Goal: Task Accomplishment & Management: Complete application form

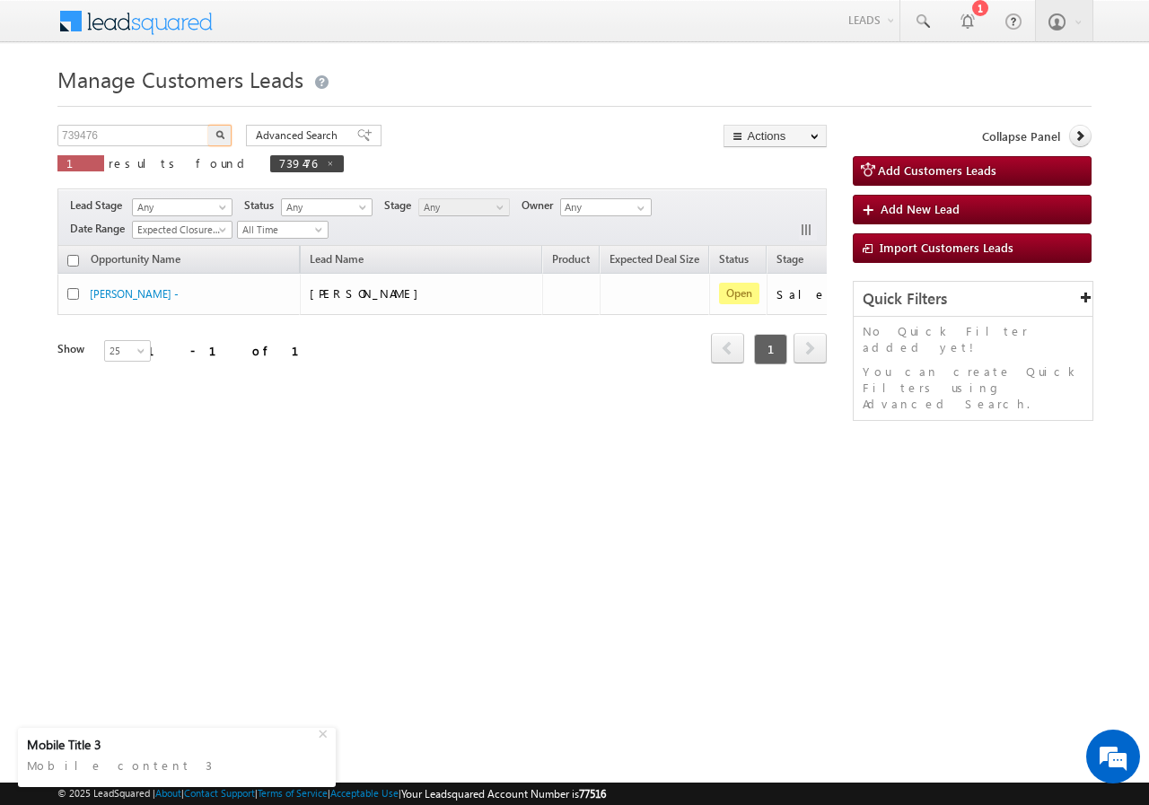
click at [154, 130] on input "739476" at bounding box center [133, 136] width 153 height 22
type input "752824"
click at [223, 138] on img "button" at bounding box center [219, 134] width 9 height 9
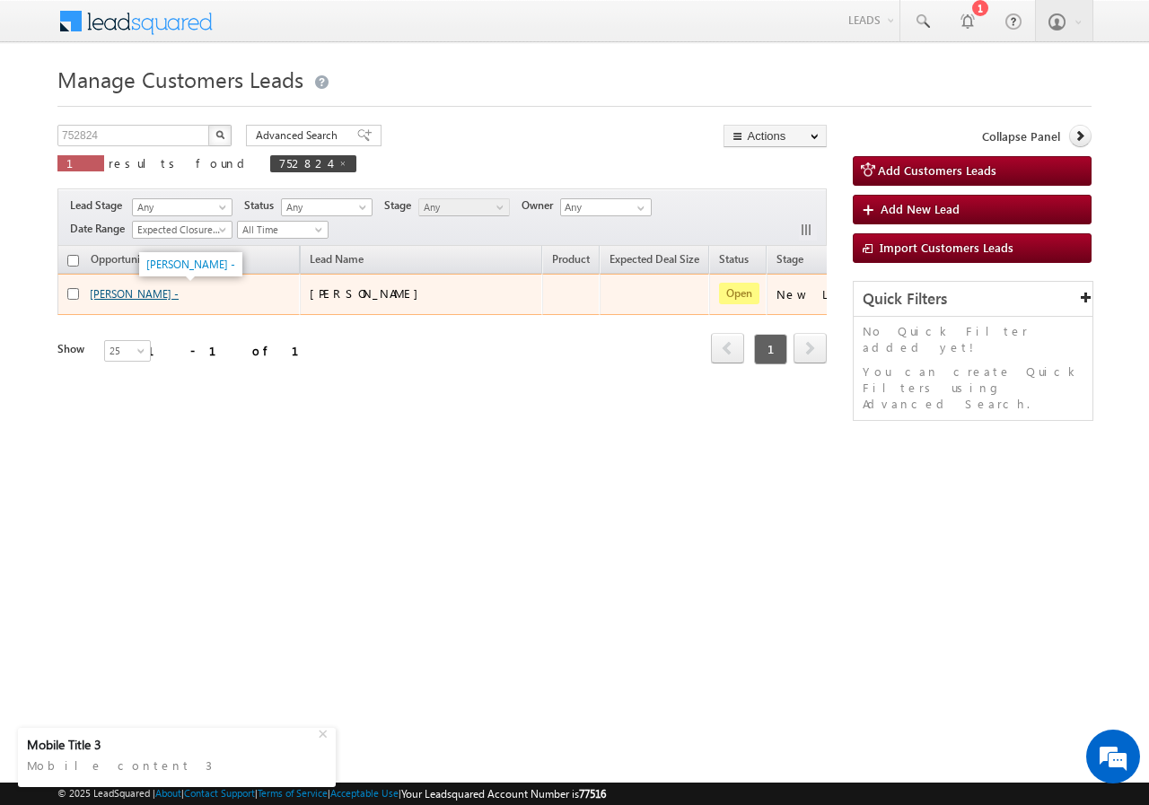
click at [139, 287] on link "[PERSON_NAME] -" at bounding box center [134, 293] width 89 height 13
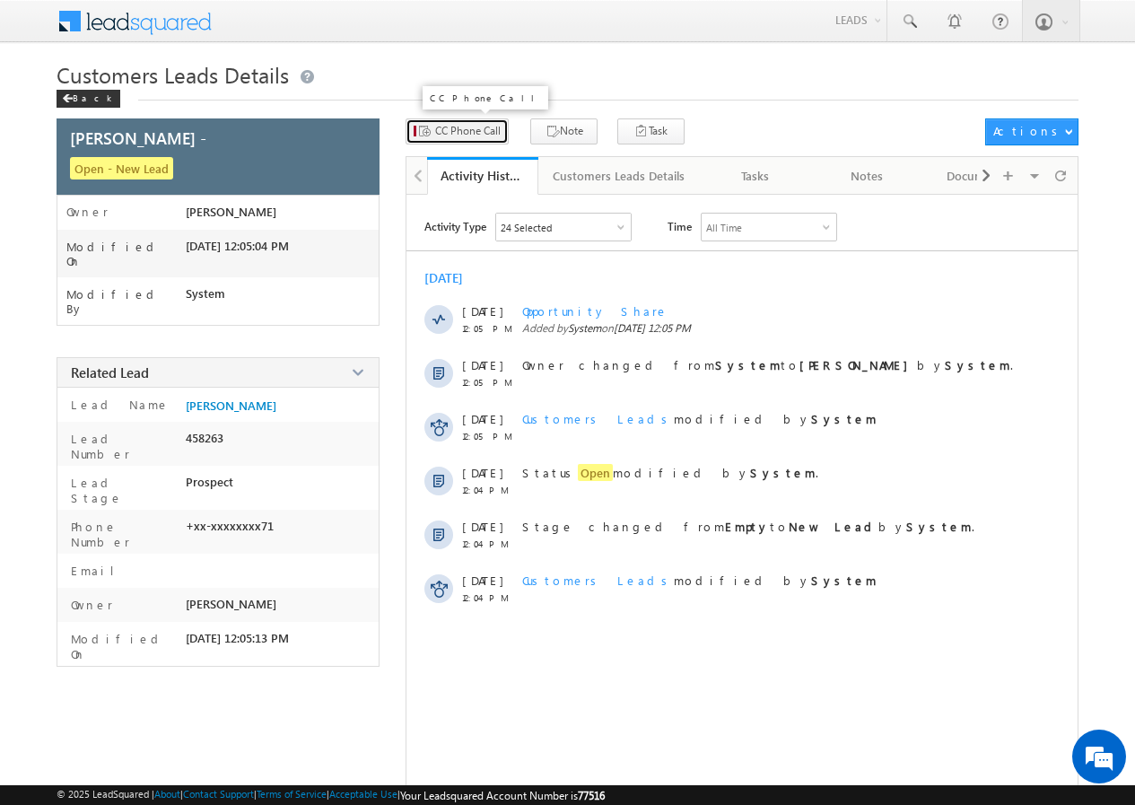
click at [464, 127] on span "CC Phone Call" at bounding box center [468, 131] width 66 height 16
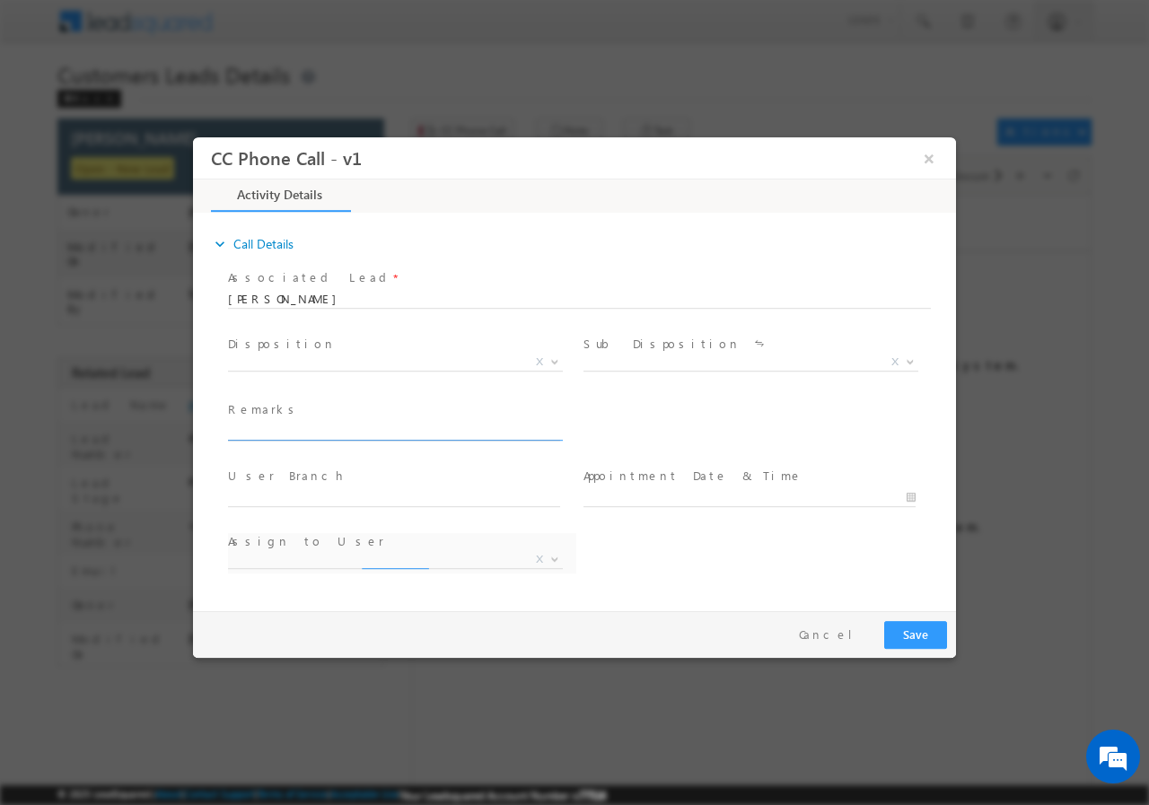
click at [308, 437] on input "text" at bounding box center [394, 431] width 332 height 18
paste input "752824//VB_Interested//Om Bahadur//9759795471//Lap// PV-16L//loan req-5L//self …"
type input "752824//VB_Interested//Om Bahadur//9759795471//Lap// PV-16L//loan req-5L//self …"
select select "abhishek.sharma3@sgrlimited.in"
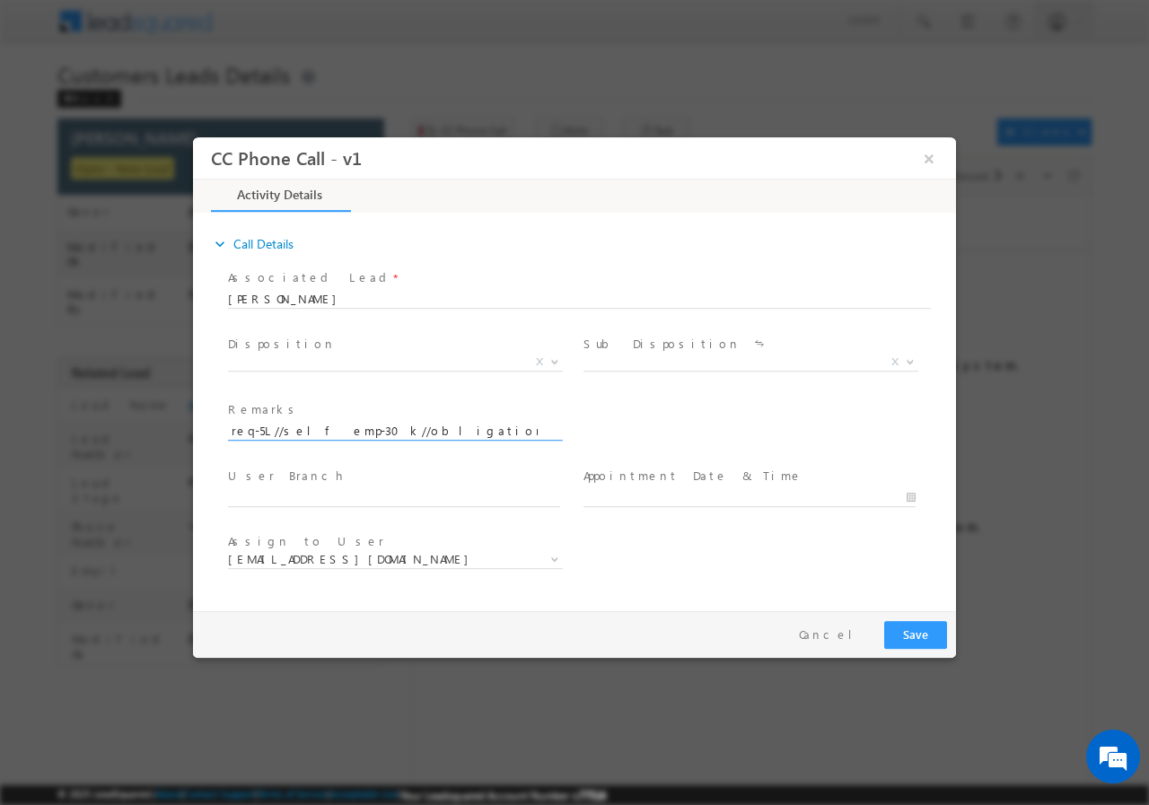
type input "752824//VB_Interested//Om Bahadur//9759795471//Lap// PV-16L//loan req-5L//self …"
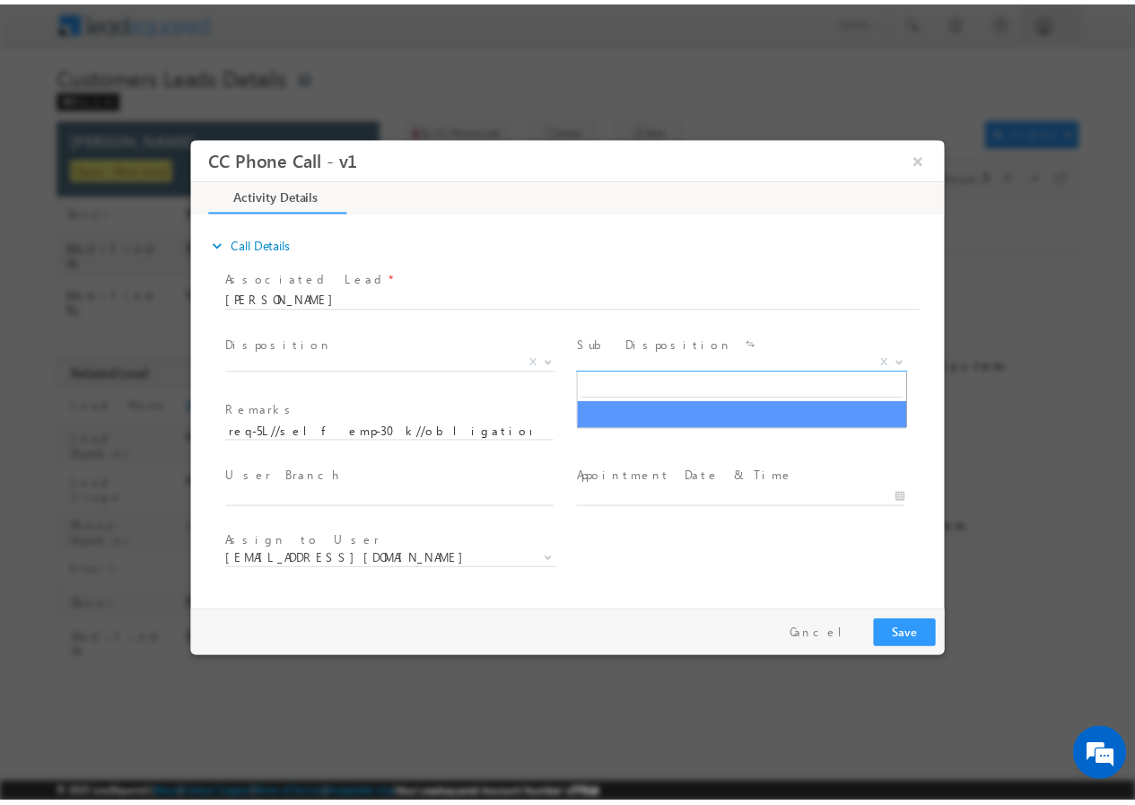
scroll to position [0, 0]
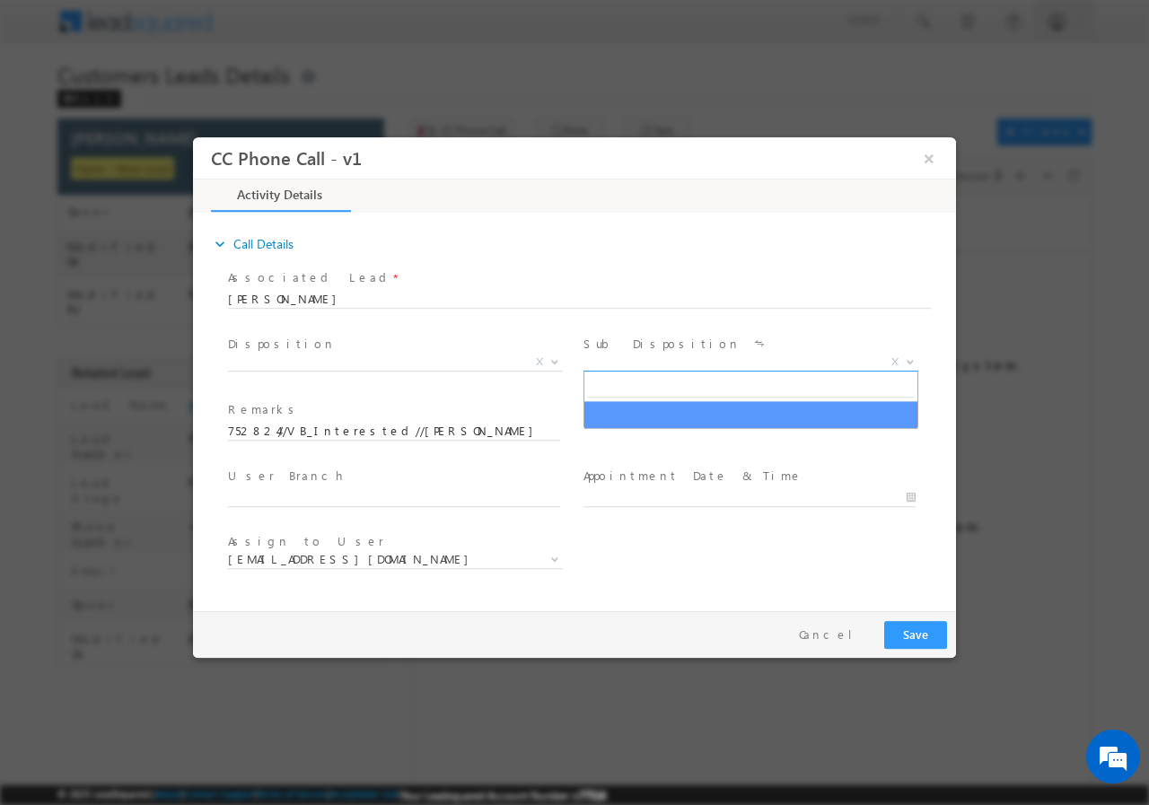
click at [659, 356] on span "X" at bounding box center [750, 362] width 335 height 18
click at [377, 339] on span "Disposition *" at bounding box center [393, 344] width 331 height 20
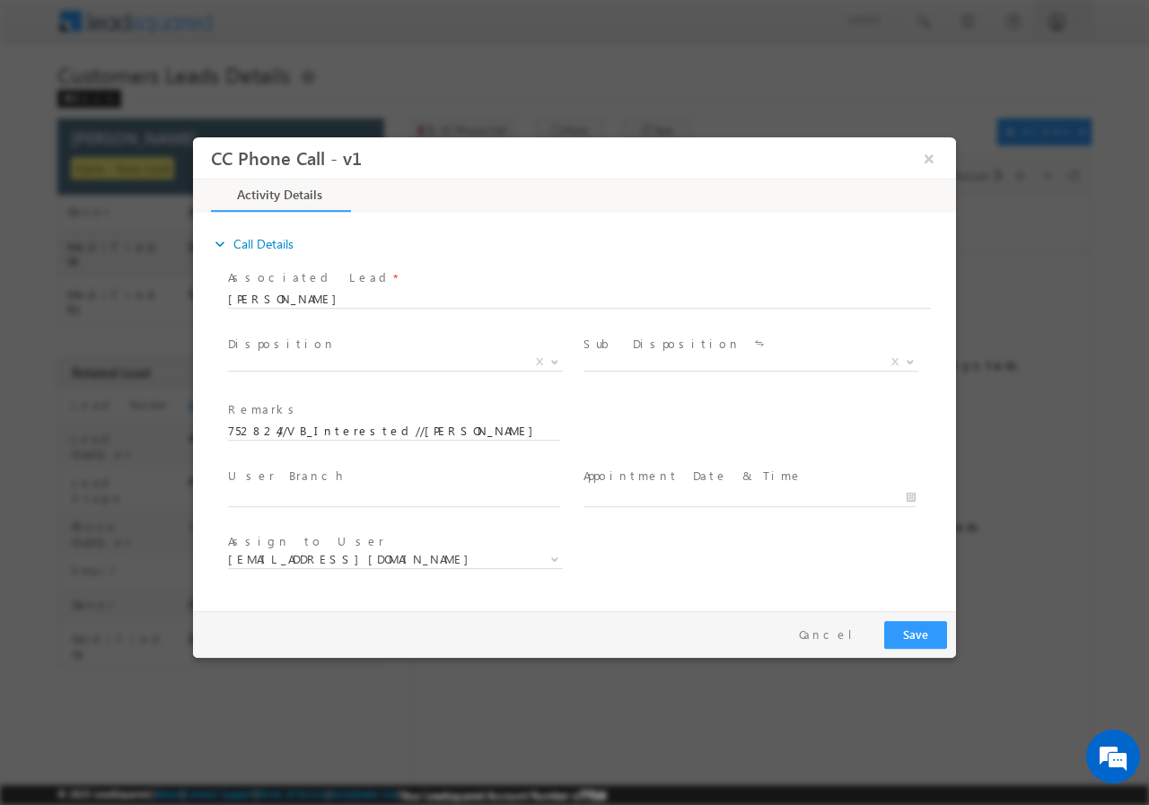
click at [350, 351] on span "Disposition *" at bounding box center [393, 344] width 331 height 20
click at [329, 366] on span "X" at bounding box center [395, 362] width 335 height 18
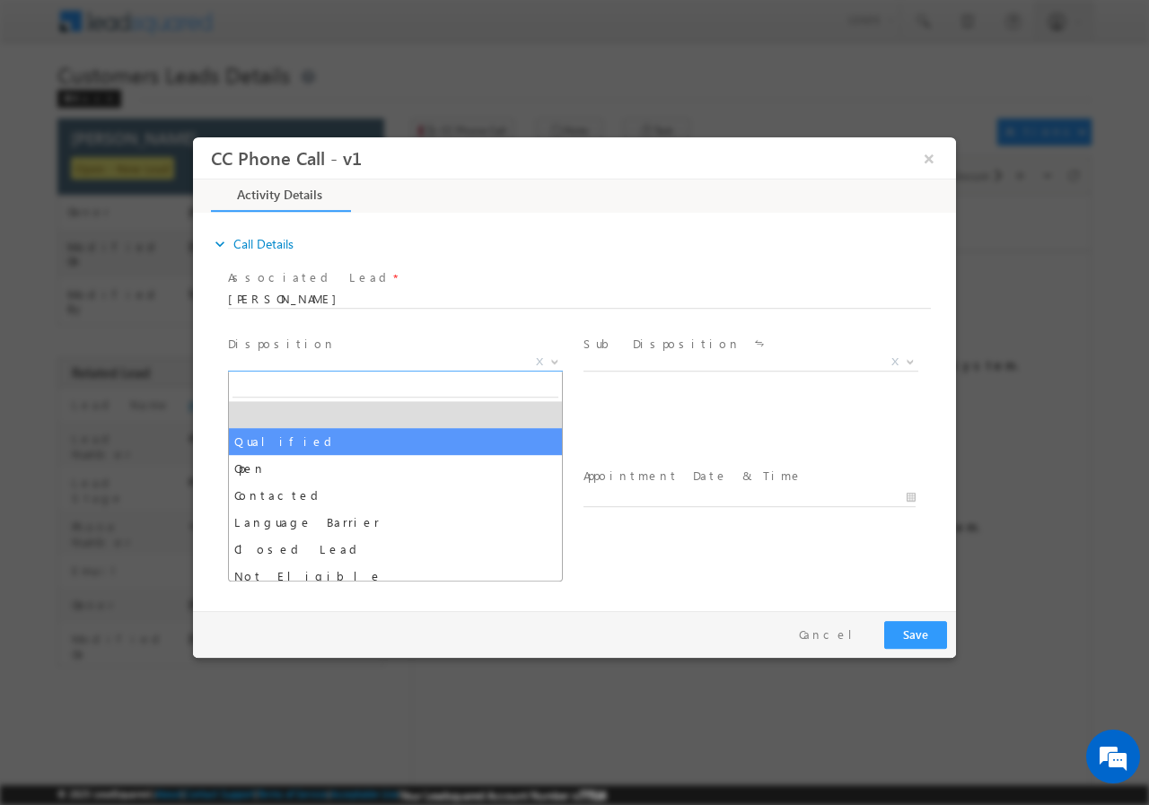
select select "Qualified"
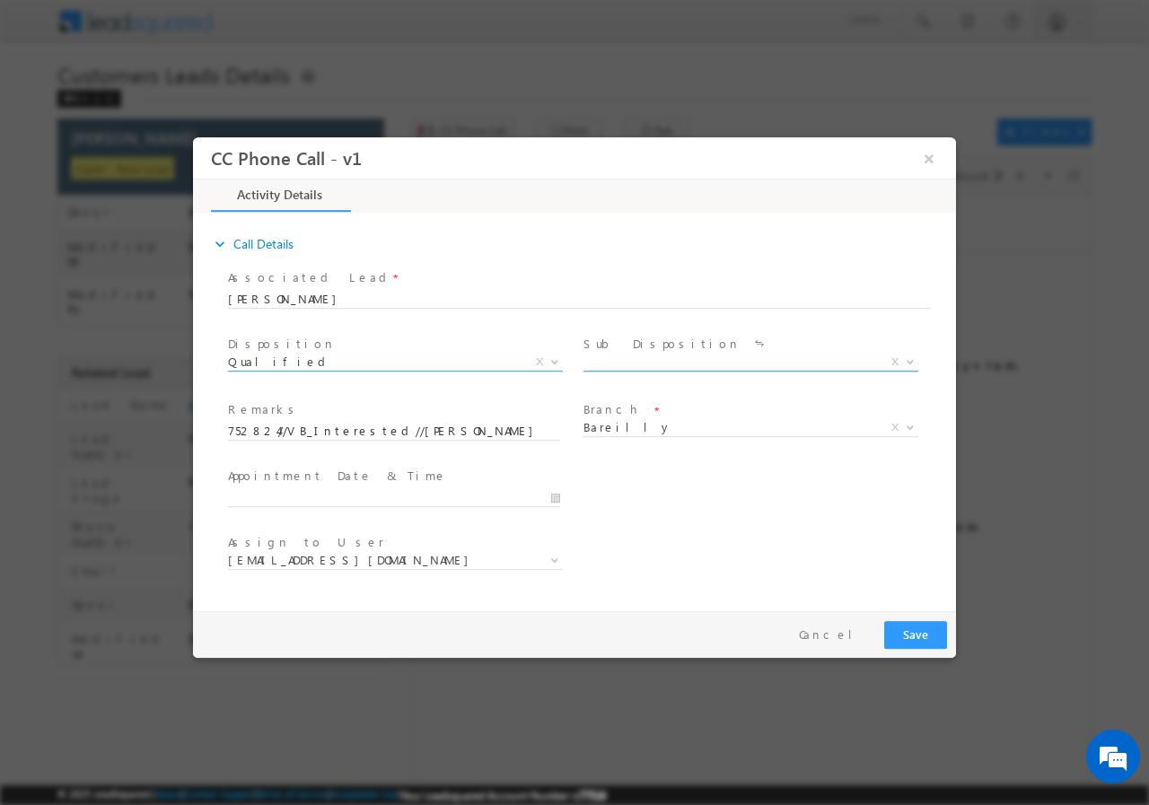
click at [636, 358] on span "X" at bounding box center [750, 362] width 335 height 18
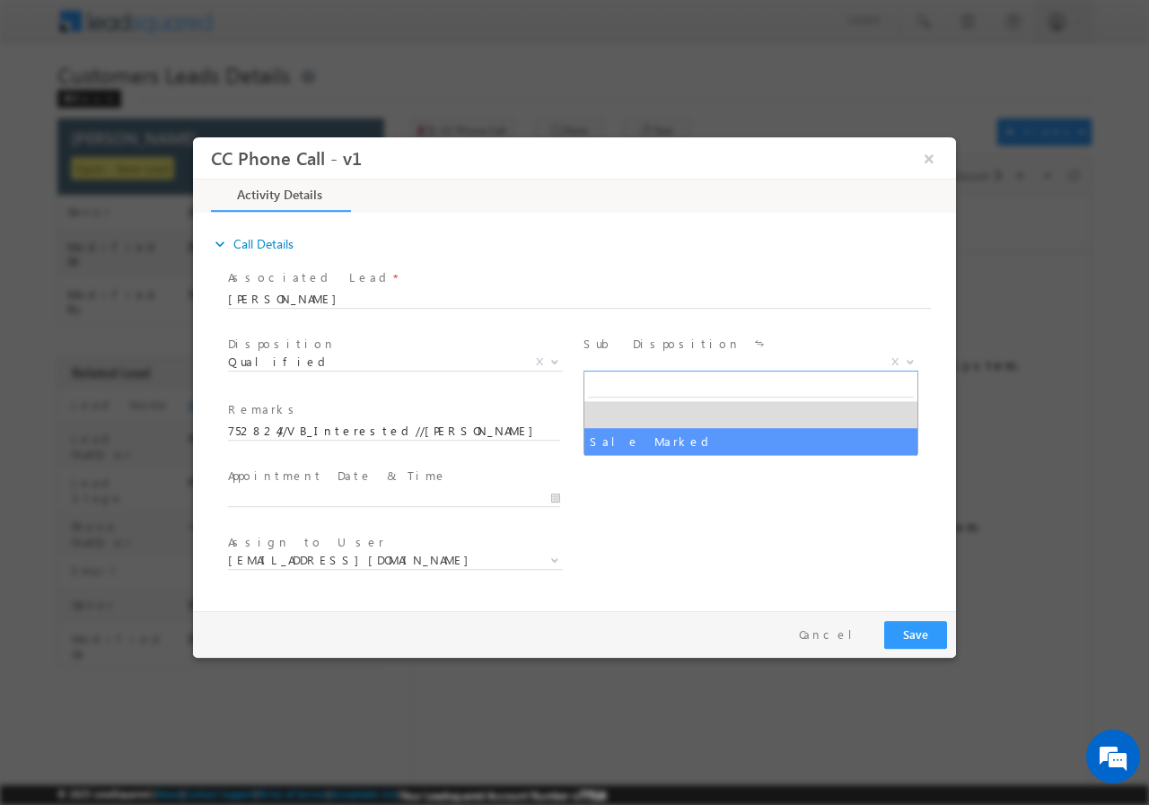
select select "Sale Marked"
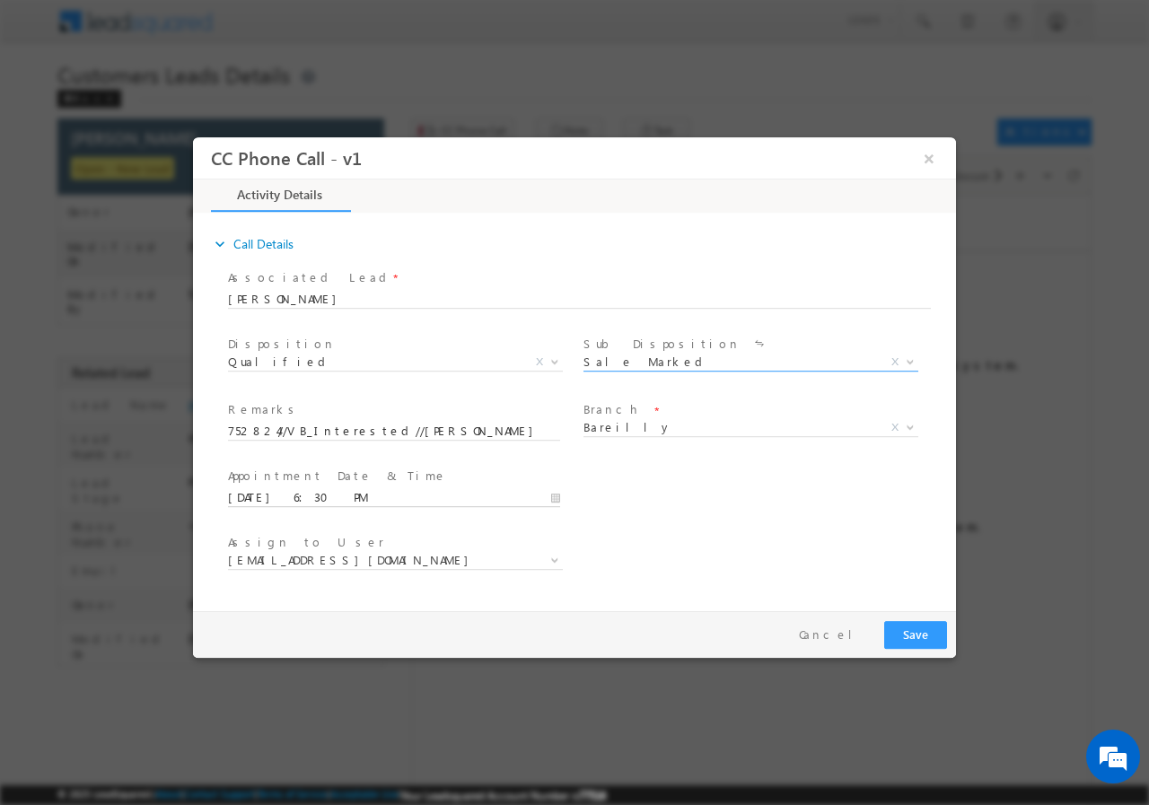
click at [550, 494] on input "09/03/2025 6:30 PM" at bounding box center [394, 497] width 332 height 18
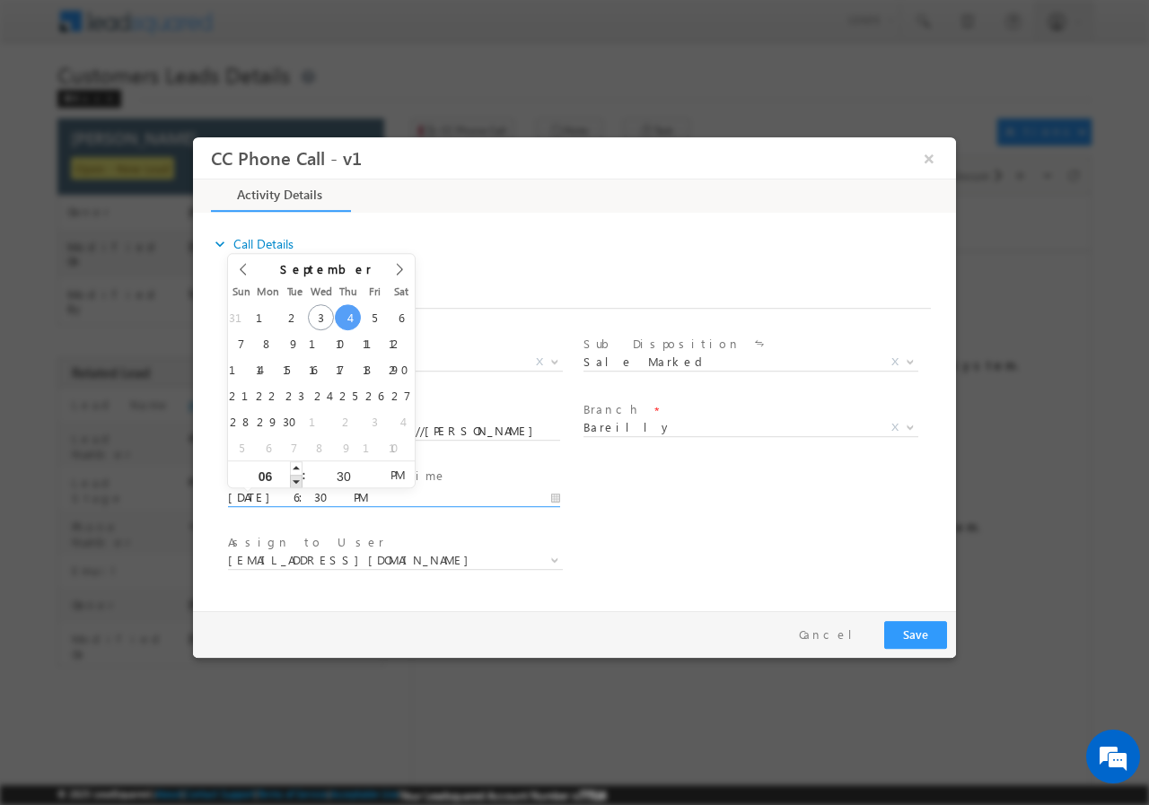
type input "09/04/2025 5:30 PM"
type input "05"
click at [293, 478] on span at bounding box center [296, 480] width 13 height 13
type input "09/04/2025 4:30 PM"
type input "04"
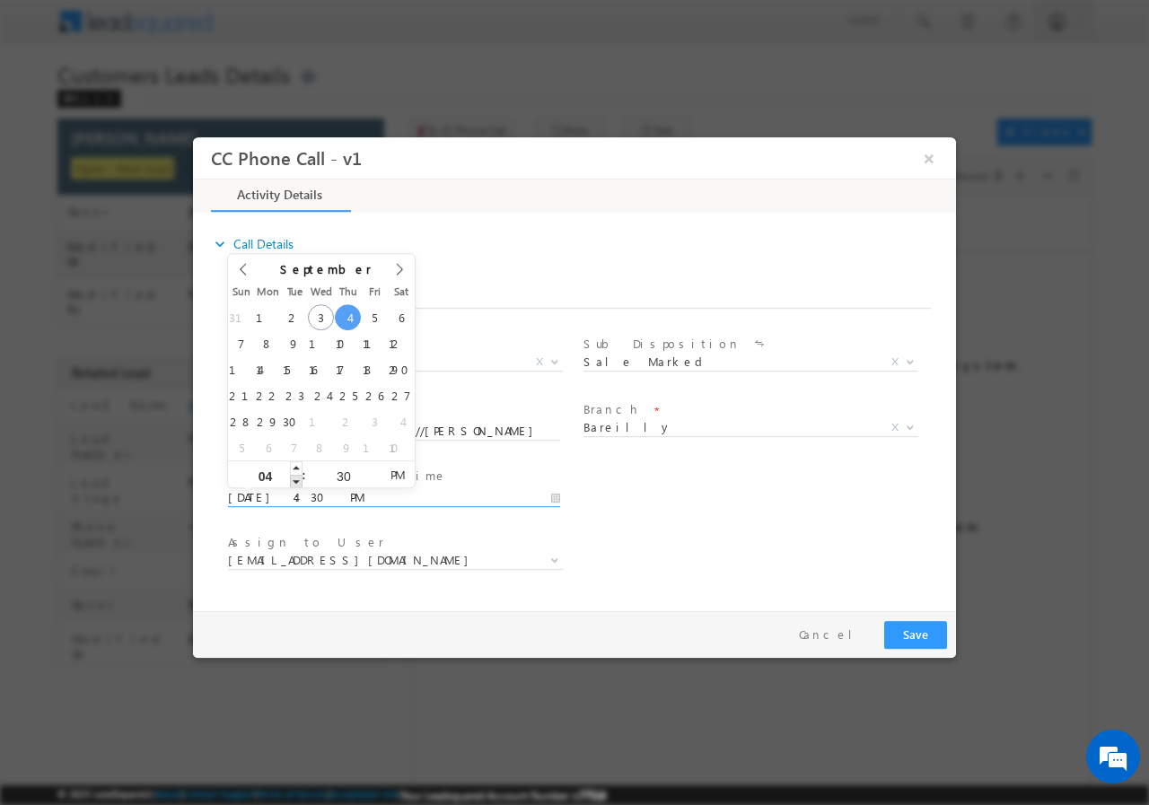
click at [293, 478] on span at bounding box center [296, 480] width 13 height 13
type input "09/04/2025 3:30 PM"
type input "03"
click at [293, 478] on span at bounding box center [296, 480] width 13 height 13
type input "09/04/2025 2:30 PM"
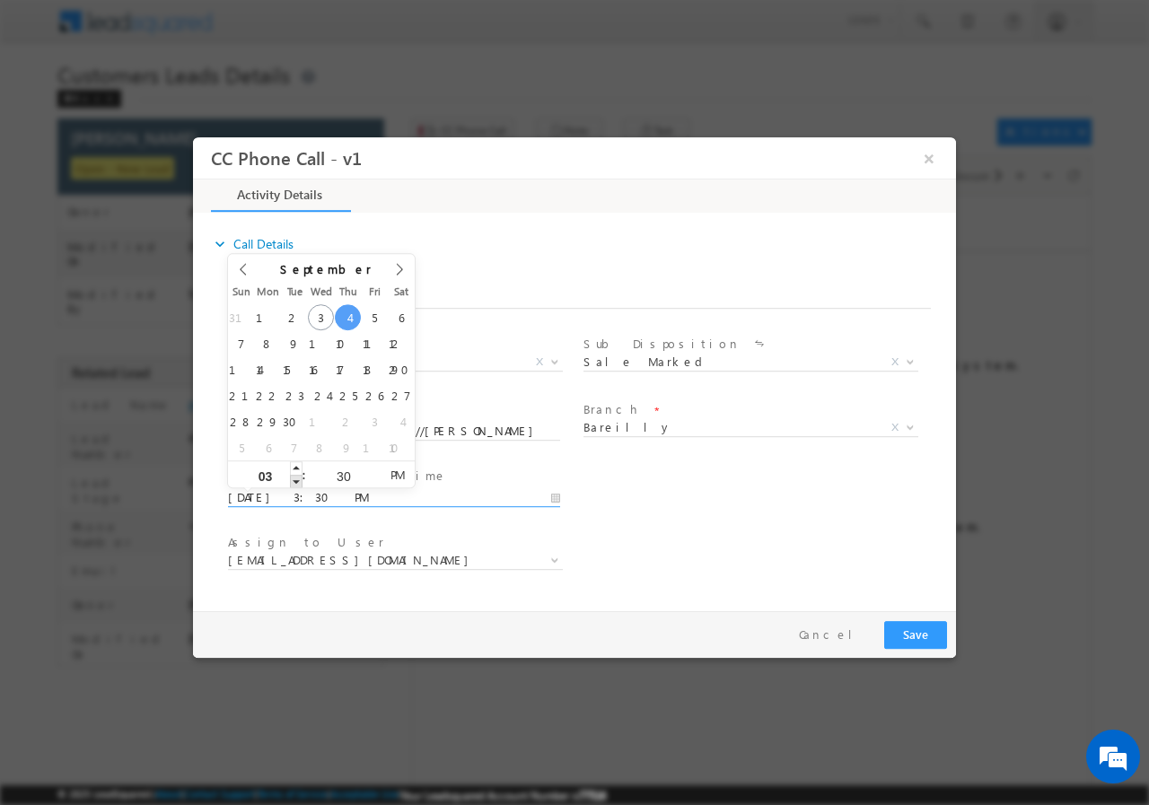
type input "02"
click at [293, 478] on span at bounding box center [296, 480] width 13 height 13
type input "09/04/2025 1:30 PM"
type input "01"
click at [293, 478] on span at bounding box center [296, 480] width 13 height 13
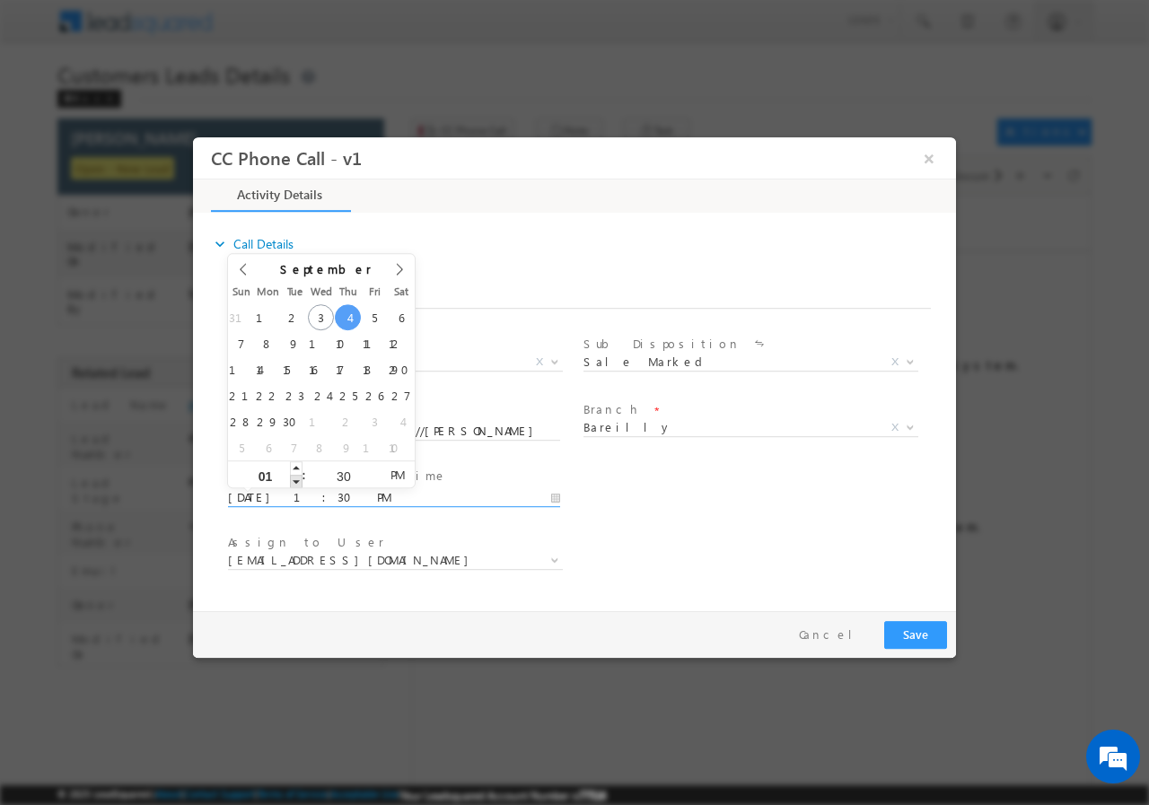
type input "09/04/2025 12:30 PM"
type input "12"
click at [293, 478] on span at bounding box center [296, 480] width 13 height 13
type input "09/04/2025 11:30 AM"
type input "11"
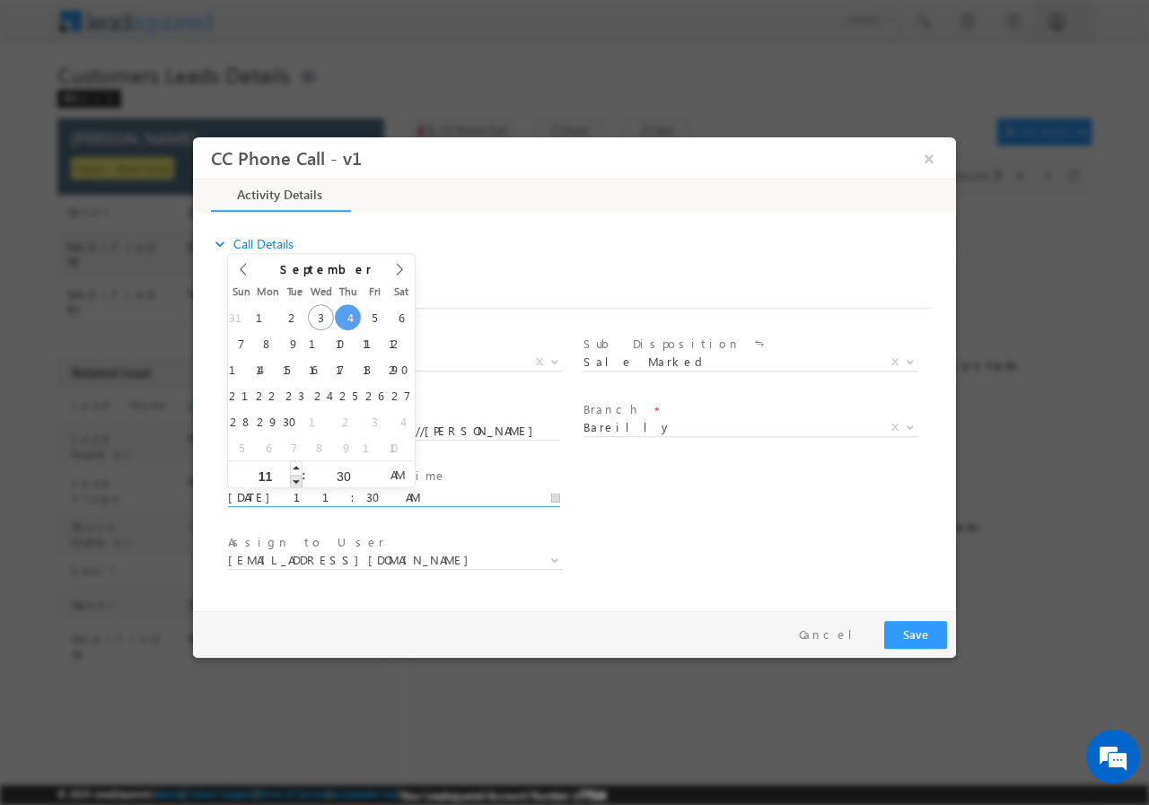
click at [293, 478] on span at bounding box center [296, 480] width 13 height 13
click at [340, 475] on input "30" at bounding box center [343, 475] width 74 height 12
type input "00"
type input "09/04/2025 11:00 AM"
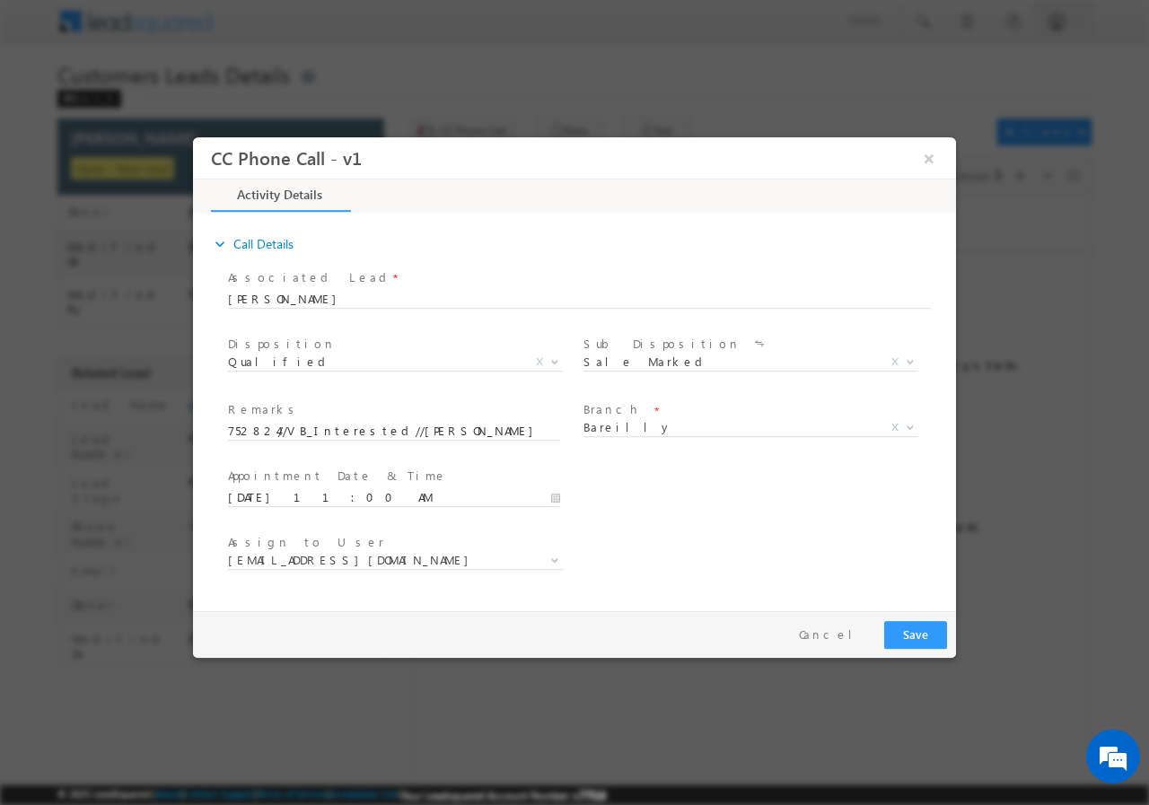
click at [745, 508] on div "User Branch * Appointment Date & Time * 09/04/2025 11:00 AM" at bounding box center [589, 495] width 731 height 66
click at [413, 554] on span "abhishek.sharma3@sgrlimited.in" at bounding box center [374, 559] width 292 height 16
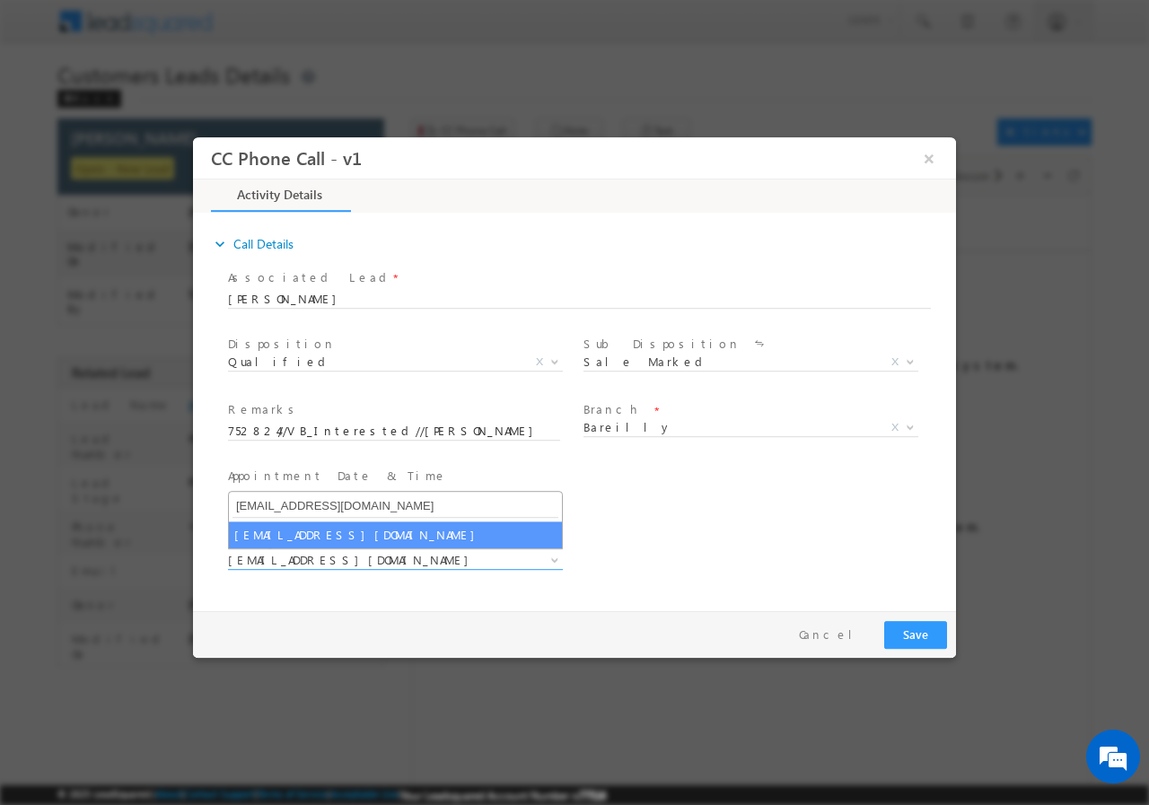
type input "abhishek.yadav1@sgrlimited.in"
select select "abhishek.yadav1@sgrlimited.in"
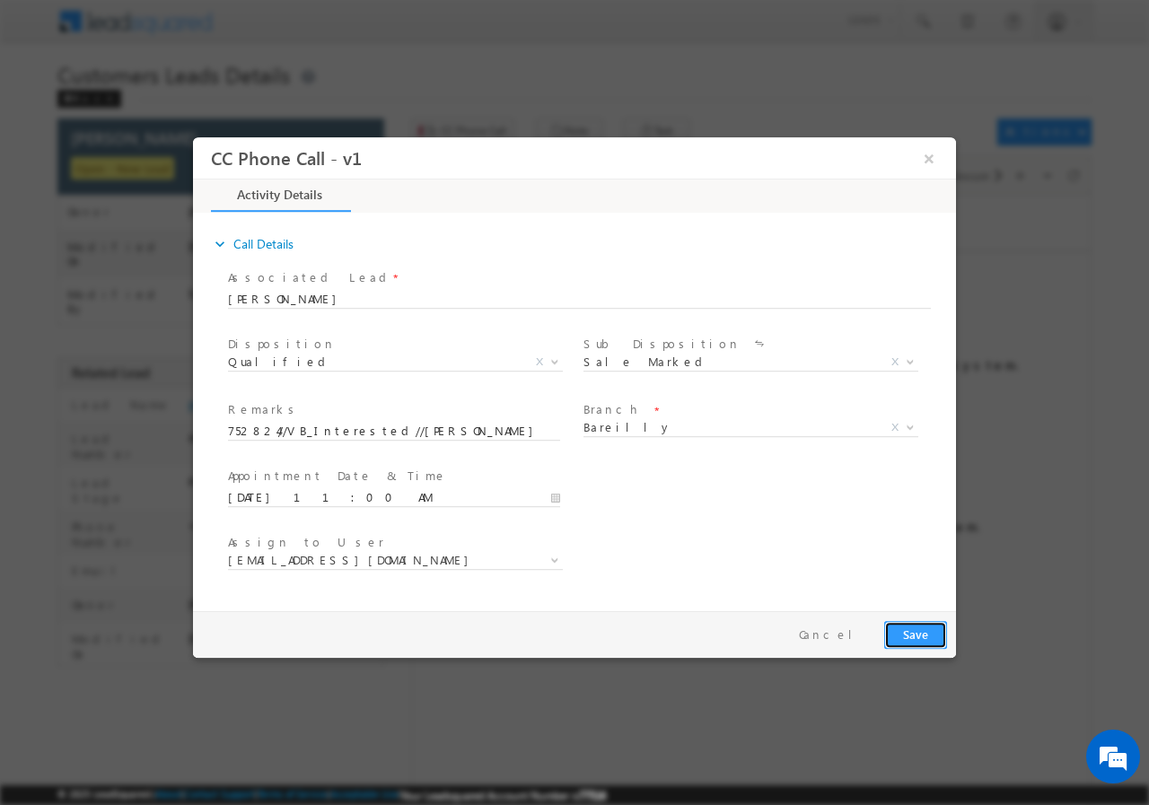
click at [916, 635] on button "Save" at bounding box center [915, 634] width 63 height 28
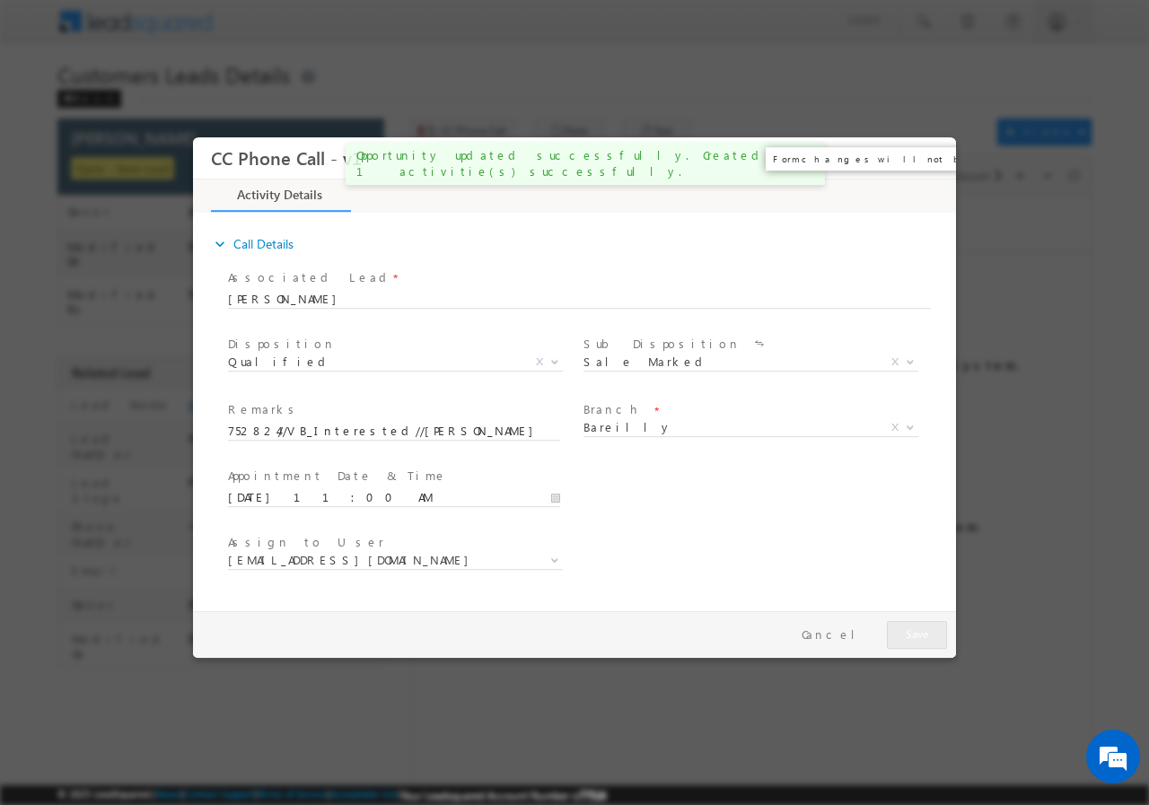
click at [924, 161] on button "×" at bounding box center [929, 157] width 31 height 33
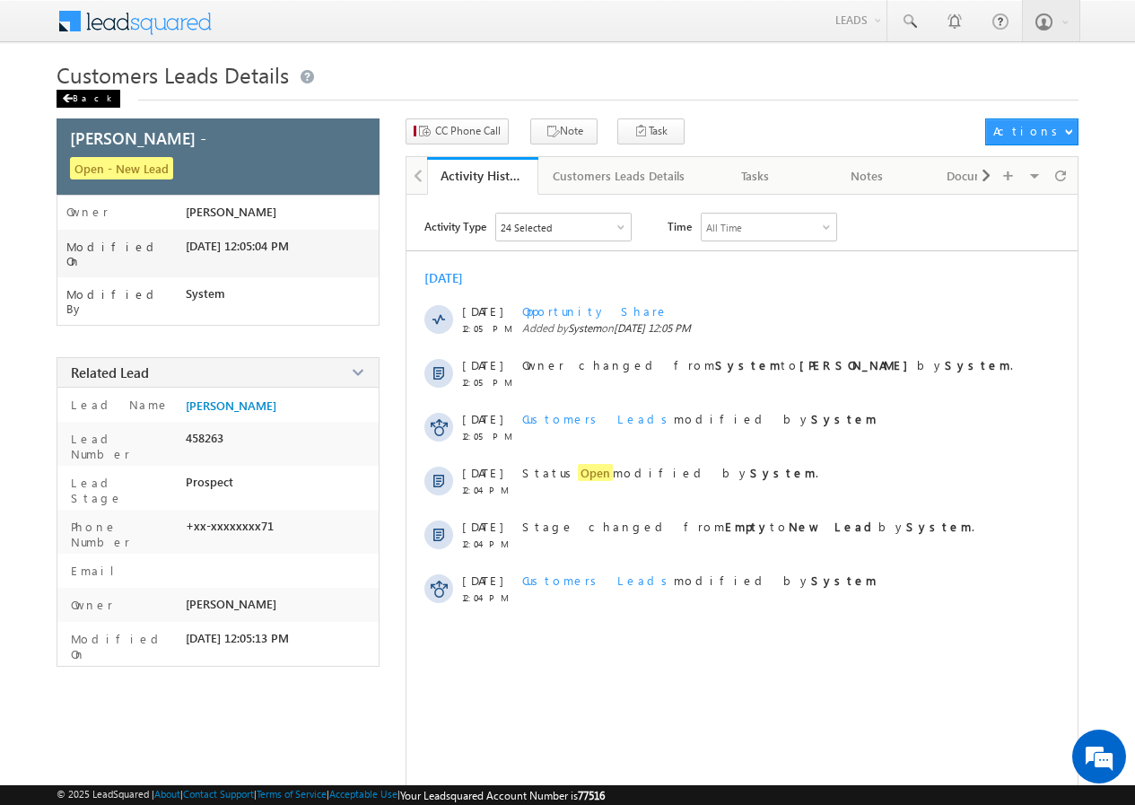
click at [72, 100] on span at bounding box center [67, 98] width 11 height 9
